Goal: Check status: Check status

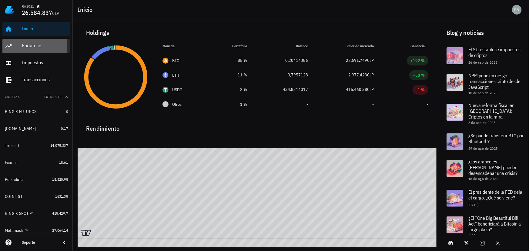
click at [43, 47] on div "Portafolio" at bounding box center [45, 46] width 46 height 6
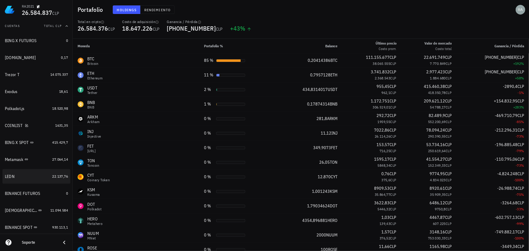
scroll to position [82, 0]
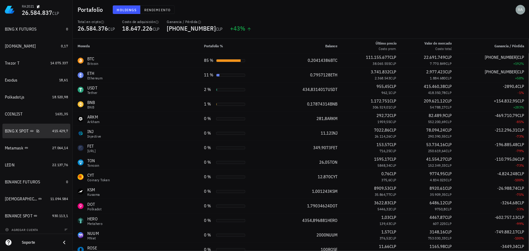
click at [15, 130] on div "BING X SPOT" at bounding box center [17, 131] width 24 height 5
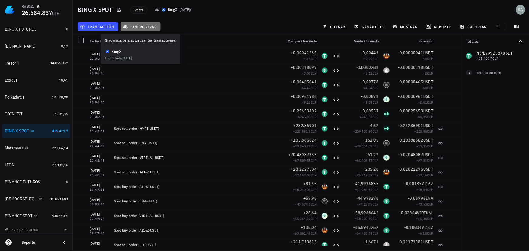
click at [138, 25] on span "sincronizar" at bounding box center [140, 26] width 32 height 5
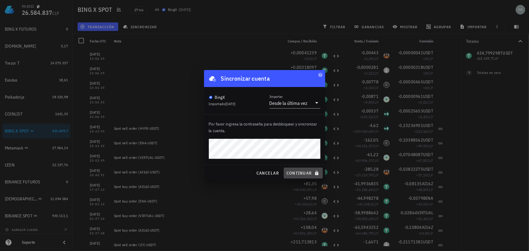
click at [294, 171] on span "continuar" at bounding box center [303, 172] width 34 height 5
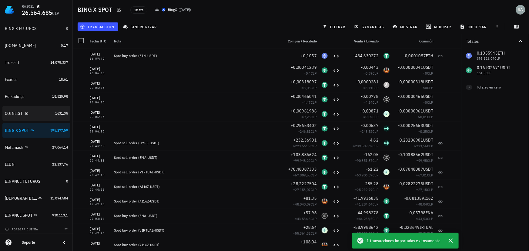
scroll to position [85, 0]
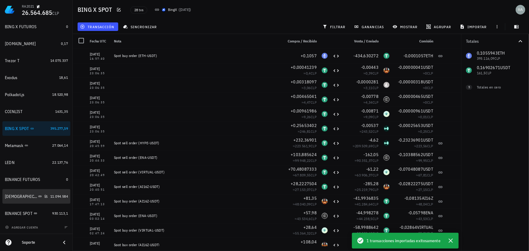
click at [29, 194] on div "BUDA" at bounding box center [26, 197] width 43 height 6
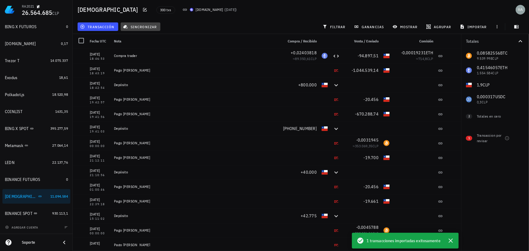
click at [142, 29] on span "sincronizar" at bounding box center [140, 26] width 32 height 5
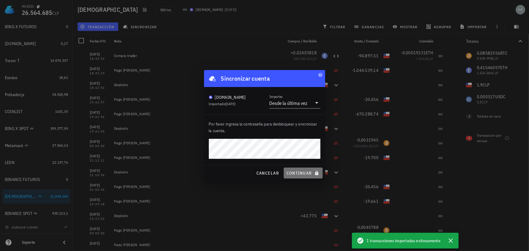
click at [307, 173] on span "continuar" at bounding box center [303, 172] width 34 height 5
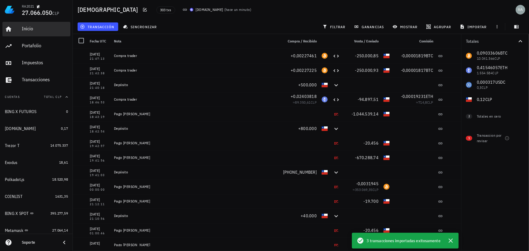
click at [28, 28] on div "Inicio" at bounding box center [45, 29] width 46 height 6
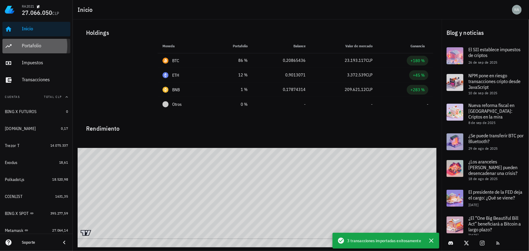
click at [36, 45] on div "Portafolio" at bounding box center [45, 46] width 46 height 6
